Goal: Complete Application Form: Complete application form

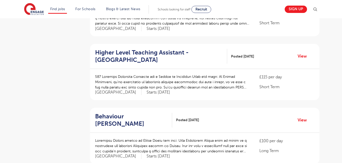
scroll to position [479, 0]
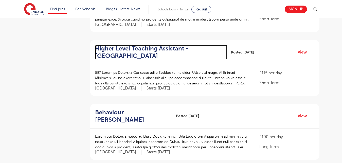
click at [124, 58] on h2 "Higher Level Teaching Assistant - Elmbridge" at bounding box center [159, 52] width 128 height 15
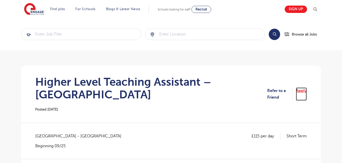
click at [303, 91] on link "Apply" at bounding box center [301, 94] width 11 height 13
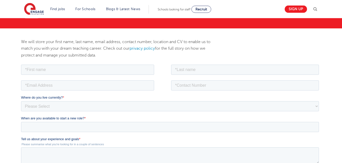
scroll to position [65, 0]
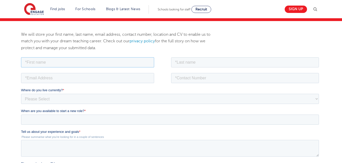
click at [88, 63] on input "text" at bounding box center [87, 62] width 133 height 10
type input "Augustina Ifeoma"
click at [187, 62] on input "text" at bounding box center [245, 62] width 148 height 10
type input "Egbucha-Chinaka"
click at [184, 81] on input "tel" at bounding box center [245, 78] width 148 height 10
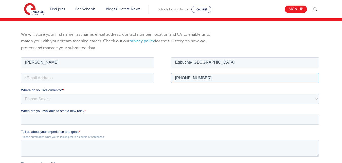
type input "+2348038168072"
click at [105, 79] on input "email" at bounding box center [87, 78] width 133 height 10
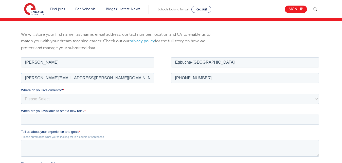
type input "augustina.chinaka@alvanikoku.edu.ng"
click at [21, 94] on select "Please Select UK Canada Ireland Australia New Zealand Europe USA South Africa J…" at bounding box center [170, 99] width 298 height 10
select select "[GEOGRAPHIC_DATA]"
click option "[GEOGRAPHIC_DATA]" at bounding box center [21, 56] width 0 height 0
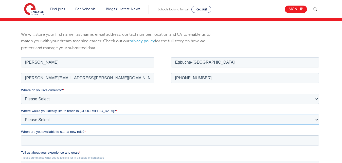
click at [21, 114] on select "Please Select I'm flexible! London Any city in England Greater London/Home Coun…" at bounding box center [170, 119] width 298 height 10
select select "Urban- London"
click option "London" at bounding box center [21, 56] width 0 height 0
click at [35, 141] on input "When are you available to start a new role? *" at bounding box center [170, 140] width 298 height 10
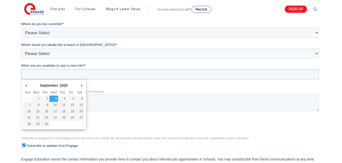
scroll to position [138, 0]
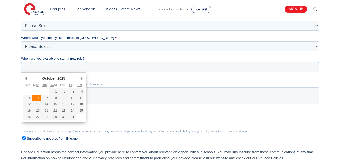
type div "2025-10-06"
type input "2025/10/06"
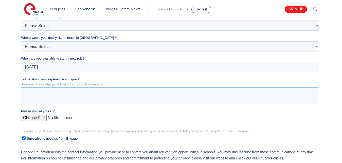
click at [39, 96] on textarea "Tell us about your experience and goals *" at bounding box center [170, 96] width 298 height 17
paste textarea "I am in need of a Mathematics teaching job with skill worker visa sponsorship. …"
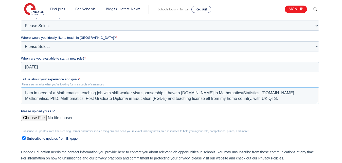
type textarea "I am in need of a Mathematics teaching job with skill worker visa sponsorship. …"
click at [29, 119] on input "Please upload your CV" at bounding box center [170, 120] width 298 height 10
type input "C:\fakepath\Augustina Ifeoma CV maths.docx"
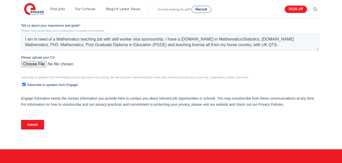
scroll to position [198, 0]
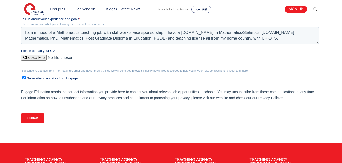
click at [39, 115] on input "Submit" at bounding box center [32, 118] width 23 height 10
click at [35, 119] on input "Submit" at bounding box center [32, 118] width 23 height 10
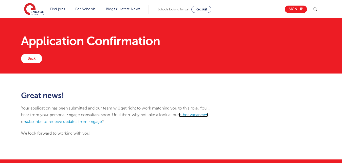
click at [196, 115] on link "other vacancies" at bounding box center [193, 115] width 29 height 5
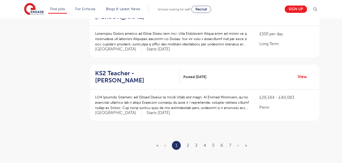
scroll to position [582, 0]
click at [189, 143] on link "2" at bounding box center [188, 145] width 2 height 5
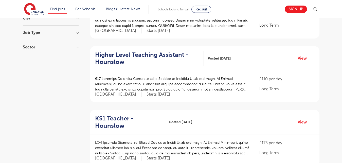
scroll to position [91, 0]
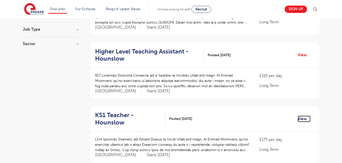
click at [307, 118] on link "View" at bounding box center [304, 119] width 13 height 7
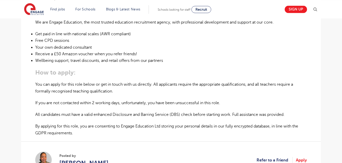
scroll to position [289, 0]
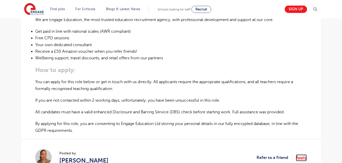
click at [305, 156] on link "Apply" at bounding box center [301, 157] width 11 height 7
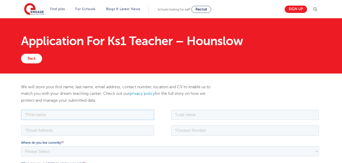
click at [88, 115] on input "text" at bounding box center [87, 115] width 133 height 10
type input "Augustina Ifeoma"
click at [188, 115] on input "text" at bounding box center [245, 115] width 148 height 10
type input "Egbucha-Chinaka"
click at [192, 133] on input "tel" at bounding box center [245, 130] width 148 height 10
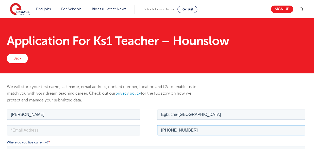
type input "+2348038168072"
click at [64, 127] on input "email" at bounding box center [73, 130] width 133 height 10
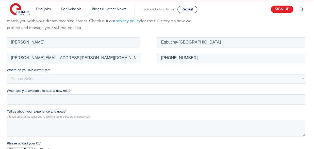
scroll to position [74, 0]
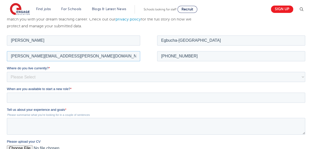
type input "augustina.chinaka@alvanikoku.edu.ng"
select select "Africa"
click option "Africa" at bounding box center [7, 34] width 0 height 0
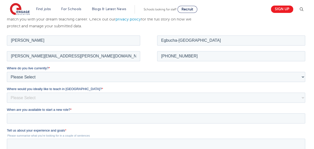
click at [92, 91] on label "Where would you ideally like to teach in England? *" at bounding box center [157, 89] width 300 height 5
click at [92, 93] on select "Please Select I'm flexible! London Any city in England Greater London/Home Coun…" at bounding box center [156, 98] width 298 height 10
click at [7, 93] on select "Please Select I'm flexible! London Any city in England Greater London/Home Coun…" at bounding box center [156, 98] width 298 height 10
select select "Urban- London"
click option "London" at bounding box center [7, 34] width 0 height 0
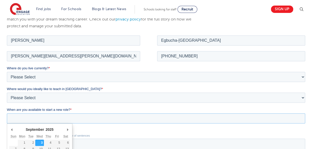
click at [22, 117] on input "When are you available to start a new role? *" at bounding box center [156, 118] width 298 height 10
type div "2025-10-01"
type input "2025/10/01"
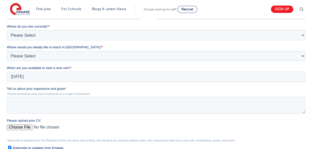
scroll to position [130, 0]
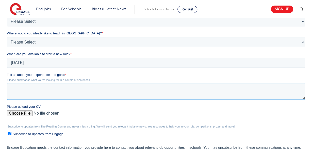
click at [36, 87] on textarea "Tell us about your experience and goals *" at bounding box center [156, 91] width 298 height 17
paste textarea "I am in need of a Mathematics teaching job with skill worker visa sponsorship. …"
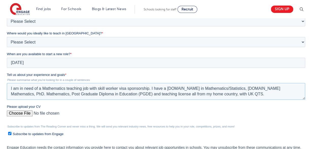
type textarea "I am in need of a Mathematics teaching job with skill worker visa sponsorship. …"
click at [18, 116] on input "Please upload your CV" at bounding box center [156, 116] width 298 height 10
type input "C:\fakepath\Augustina Ifeoma CV maths.docx"
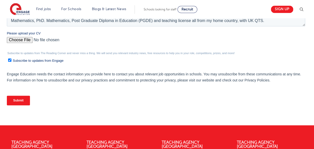
scroll to position [204, 0]
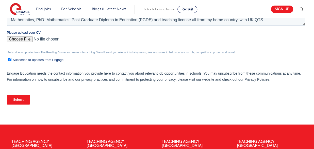
click at [22, 102] on input "Submit" at bounding box center [18, 100] width 23 height 10
